Goal: Check status: Check status

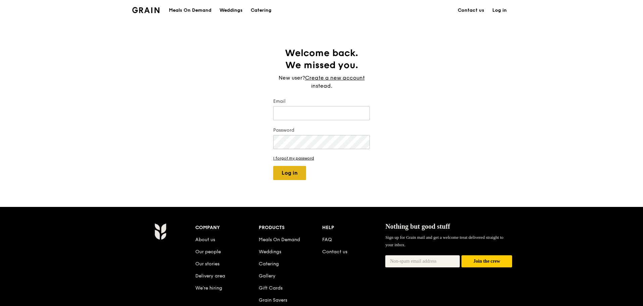
type input "[EMAIL_ADDRESS][DOMAIN_NAME]"
click at [302, 175] on button "Log in" at bounding box center [289, 173] width 33 height 14
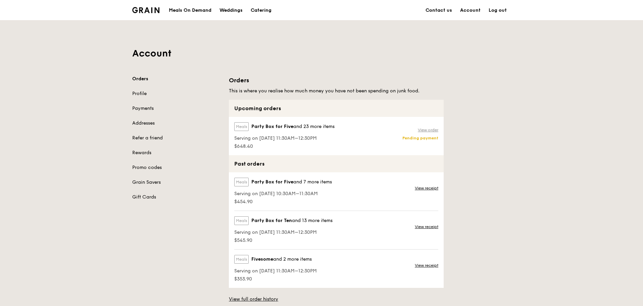
click at [422, 130] on link "View order" at bounding box center [428, 129] width 20 height 5
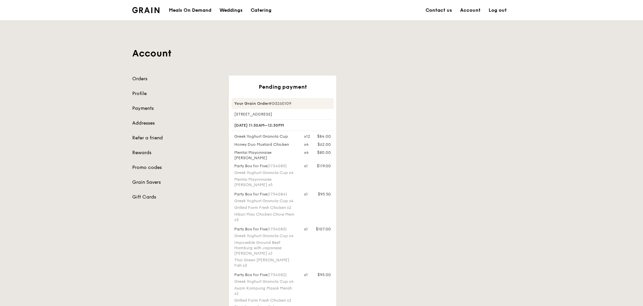
drag, startPoint x: 250, startPoint y: 157, endPoint x: 236, endPoint y: 144, distance: 19.0
click at [236, 144] on div "Greek Yoghurt Granola Cup x12 $84.00 Honey Duo Mustard Chicken x4 $62.00 Mentai…" at bounding box center [282, 221] width 102 height 177
click at [236, 144] on div "Honey Duo Mustard Chicken" at bounding box center [265, 144] width 70 height 5
click at [234, 144] on div "Honey Duo Mustard Chicken" at bounding box center [265, 144] width 70 height 5
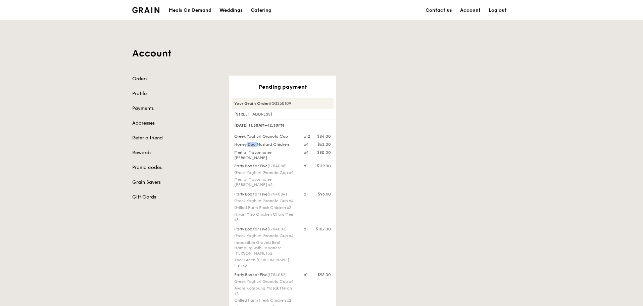
drag, startPoint x: 290, startPoint y: 145, endPoint x: 235, endPoint y: 143, distance: 55.4
click at [235, 143] on div "Honey Duo Mustard Chicken" at bounding box center [265, 144] width 70 height 5
copy div "Honey Duo Mustard Chicken"
drag, startPoint x: 247, startPoint y: 159, endPoint x: 235, endPoint y: 153, distance: 13.2
click at [235, 153] on div "Mentai Mayonnaise [PERSON_NAME]" at bounding box center [265, 155] width 70 height 11
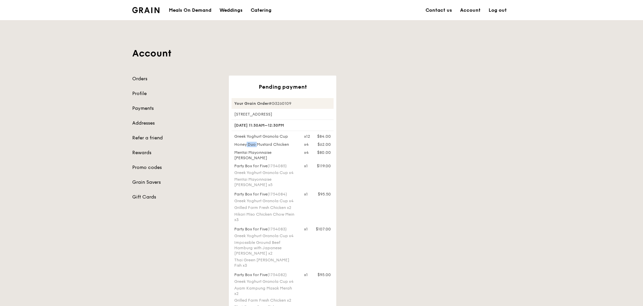
click at [245, 158] on div "Mentai Mayonnaise [PERSON_NAME]" at bounding box center [265, 155] width 70 height 11
drag, startPoint x: 249, startPoint y: 158, endPoint x: 235, endPoint y: 153, distance: 14.8
click at [235, 153] on div "Mentai Mayonnaise [PERSON_NAME]" at bounding box center [265, 155] width 70 height 11
copy div "Mentai Mayonnaise [PERSON_NAME]"
drag, startPoint x: 286, startPoint y: 207, endPoint x: 235, endPoint y: 207, distance: 51.0
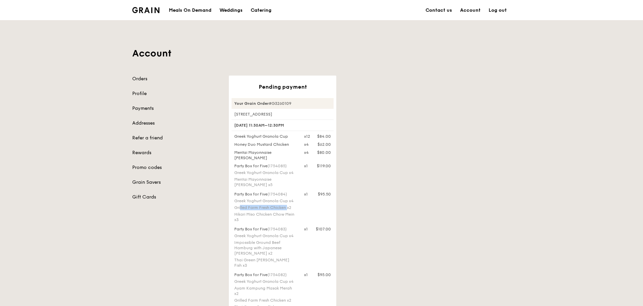
click at [235, 207] on div "Grilled Farm Fresh Chicken x2" at bounding box center [265, 207] width 62 height 5
copy div "Grilled Farm Fresh Chicken"
drag, startPoint x: 296, startPoint y: 247, endPoint x: 234, endPoint y: 241, distance: 62.6
click at [234, 241] on div "Party Box for Five (1754083) Greek Yoghurt Granola Cup x4 Impossible Ground Bee…" at bounding box center [265, 247] width 70 height 43
copy div "Impossible Ground Beef Hamburg with Japanese Curry"
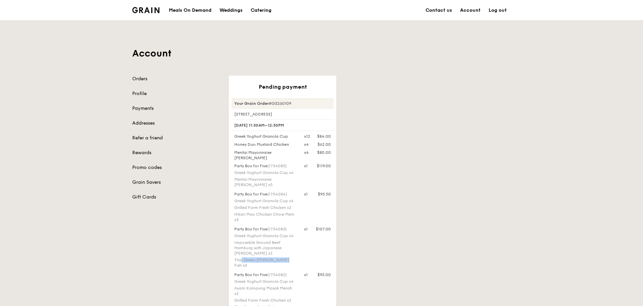
drag, startPoint x: 277, startPoint y: 261, endPoint x: 234, endPoint y: 259, distance: 42.3
click at [234, 259] on div "Thai Green [PERSON_NAME] Fish x3" at bounding box center [265, 262] width 62 height 11
copy div "Thai Green Curry Fish"
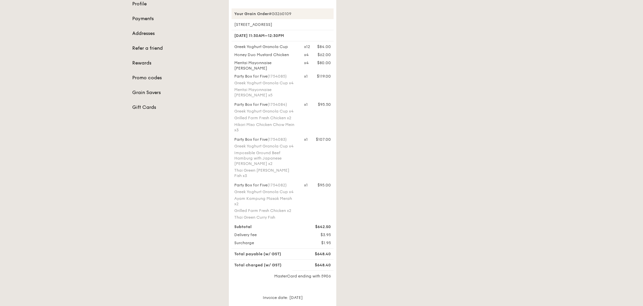
scroll to position [88, 0]
drag, startPoint x: 297, startPoint y: 194, endPoint x: 235, endPoint y: 194, distance: 61.4
click at [235, 194] on div "Party Box for Five (1754082) Greek Yoghurt Granola Cup x4 Ayam [GEOGRAPHIC_DATA…" at bounding box center [265, 202] width 70 height 39
copy div "Ayam Kampung Masak Merah"
drag, startPoint x: 298, startPoint y: 124, endPoint x: 234, endPoint y: 127, distance: 63.5
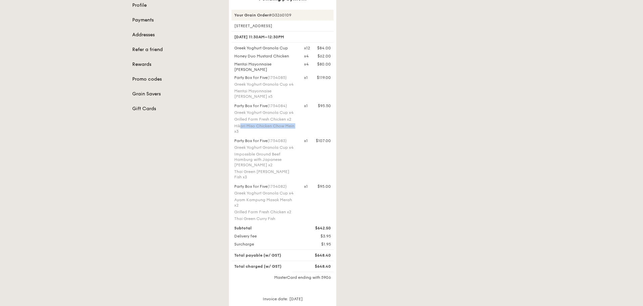
click at [234, 127] on div "Party Box for Five (1754084) Greek Yoghurt Granola Cup x4 Grilled Farm Fresh Ch…" at bounding box center [265, 119] width 70 height 32
copy div "Hikari Miso Chicken Chow Mein"
click at [176, 196] on div "Orders Profile Payments Addresses Refer a friend Rewards Promo codes Grain Save…" at bounding box center [321, 160] width 386 height 346
